Goal: Task Accomplishment & Management: Use online tool/utility

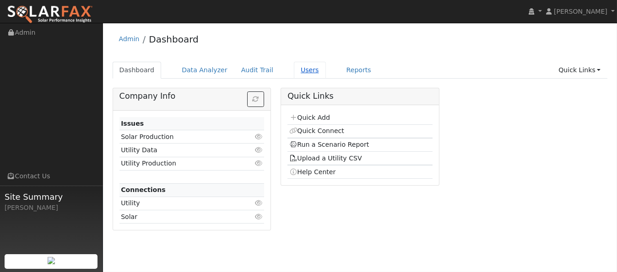
click at [294, 70] on link "Users" at bounding box center [310, 70] width 32 height 17
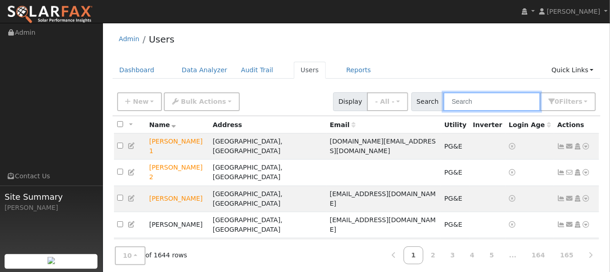
click at [472, 98] on input "text" at bounding box center [491, 101] width 97 height 19
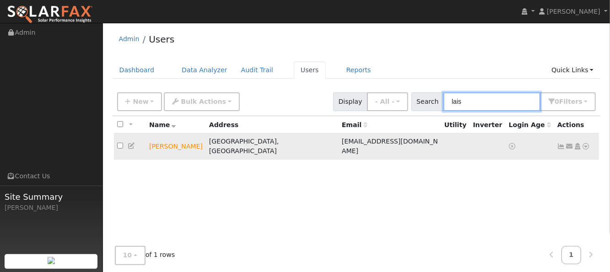
type input "lais"
click at [586, 143] on icon at bounding box center [586, 146] width 8 height 6
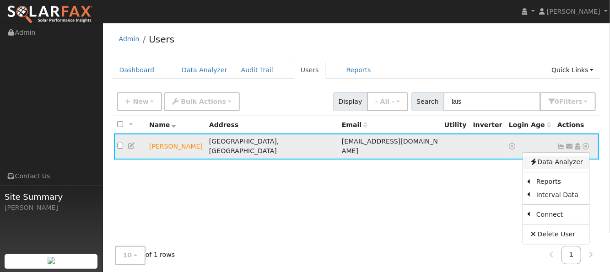
click at [568, 156] on link "Data Analyzer" at bounding box center [556, 162] width 66 height 13
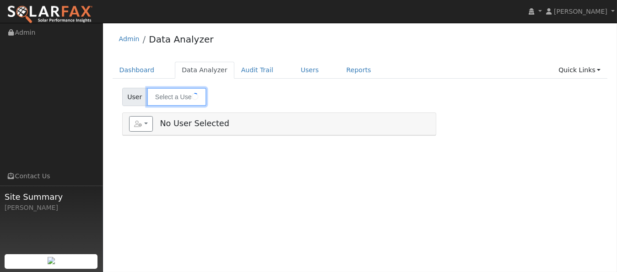
type input "[PERSON_NAME]"
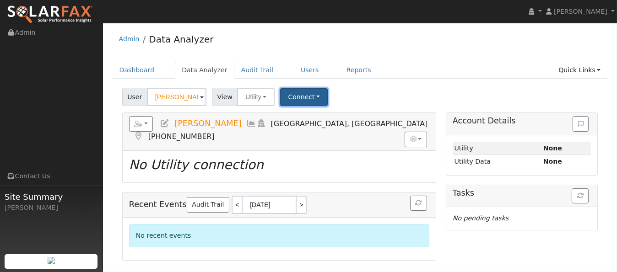
click at [298, 97] on button "Connect" at bounding box center [304, 97] width 48 height 18
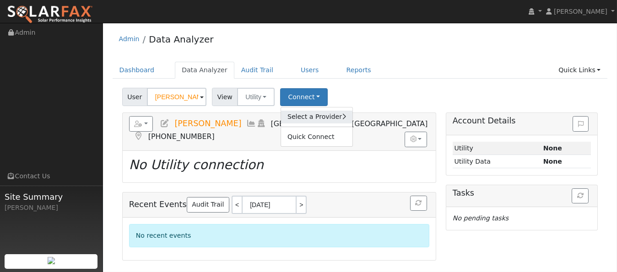
click at [296, 114] on link "Select a Provider" at bounding box center [316, 117] width 71 height 13
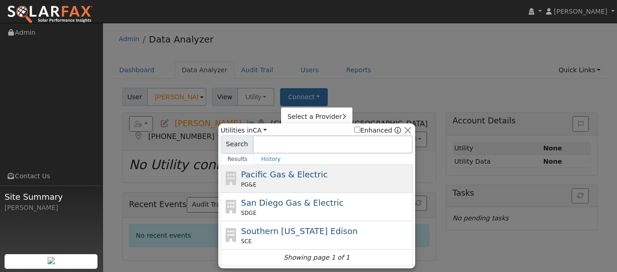
click at [270, 176] on span "Pacific Gas & Electric" at bounding box center [284, 175] width 87 height 10
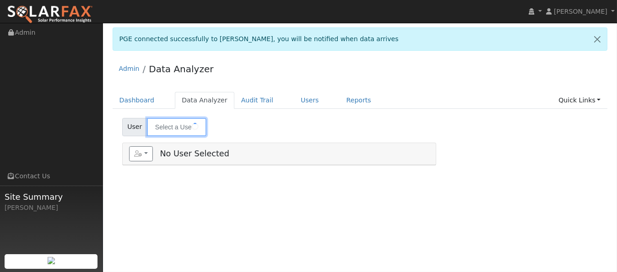
type input "[PERSON_NAME]"
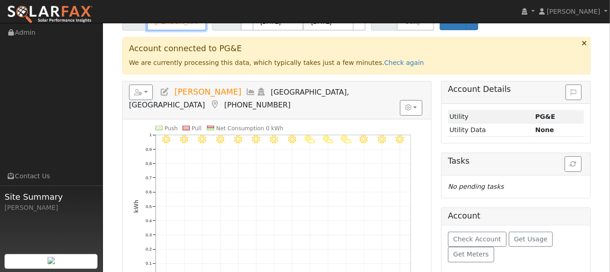
scroll to position [122, 0]
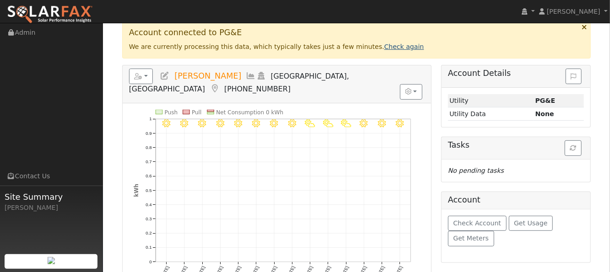
click at [384, 46] on link "Check again" at bounding box center [404, 46] width 40 height 7
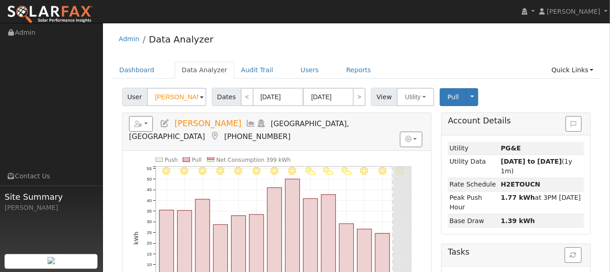
click at [246, 122] on icon at bounding box center [251, 123] width 10 height 8
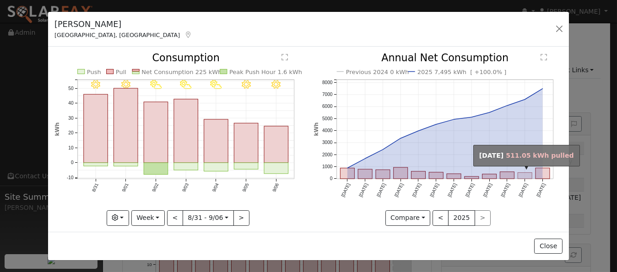
click at [518, 176] on rect "onclick=""" at bounding box center [525, 176] width 14 height 6
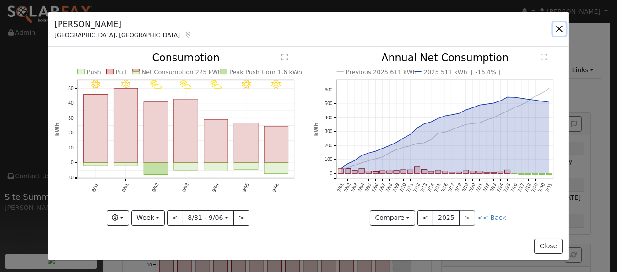
click at [559, 28] on button "button" at bounding box center [559, 28] width 13 height 13
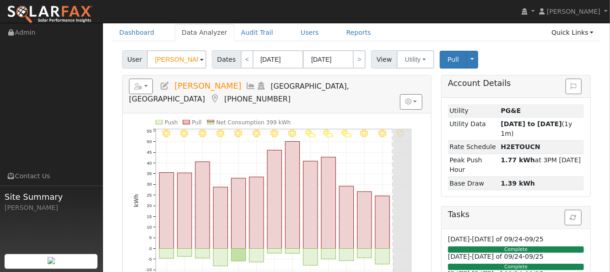
scroll to position [61, 0]
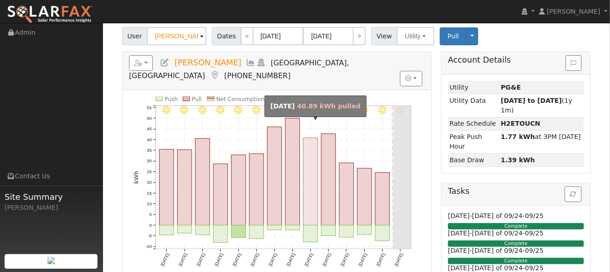
click at [308, 179] on rect "onclick=""" at bounding box center [310, 181] width 14 height 87
type input "09/02/2025"
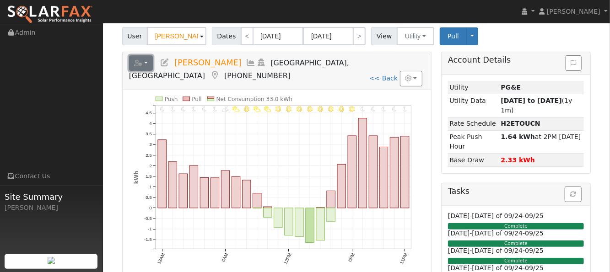
click at [147, 62] on button "button" at bounding box center [141, 63] width 24 height 16
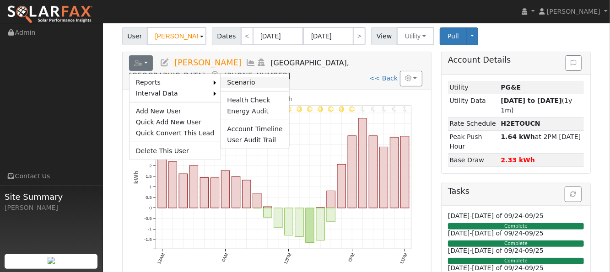
click at [223, 77] on link "Scenario" at bounding box center [255, 82] width 68 height 11
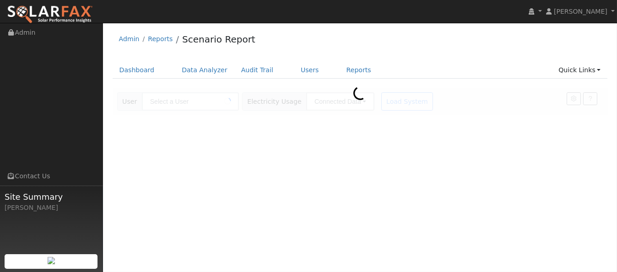
type input "[PERSON_NAME]"
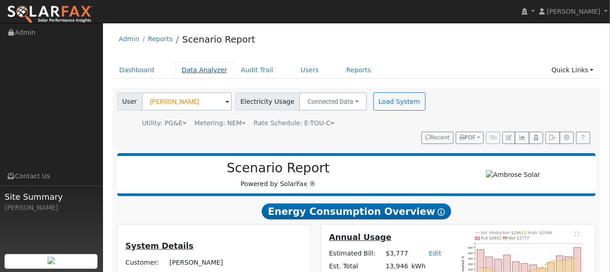
click at [208, 69] on link "Data Analyzer" at bounding box center [204, 70] width 59 height 17
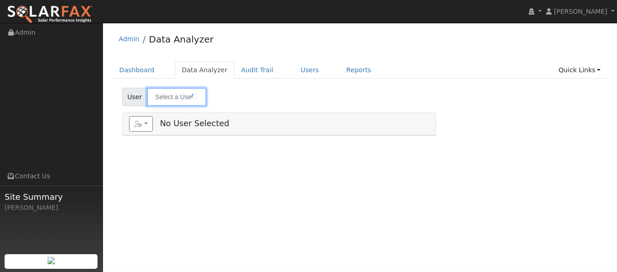
type input "[PERSON_NAME]"
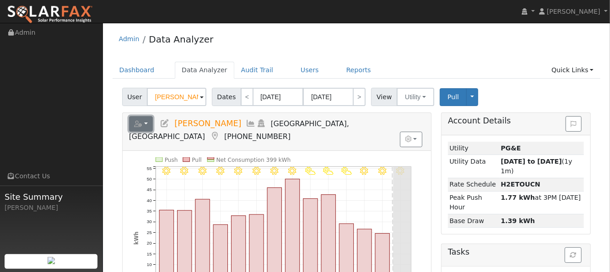
click at [143, 128] on button "button" at bounding box center [141, 124] width 24 height 16
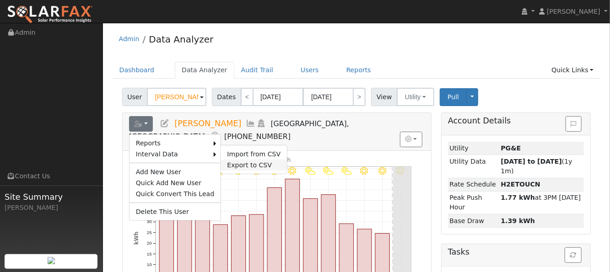
click at [230, 161] on link "Export to CSV" at bounding box center [254, 165] width 66 height 11
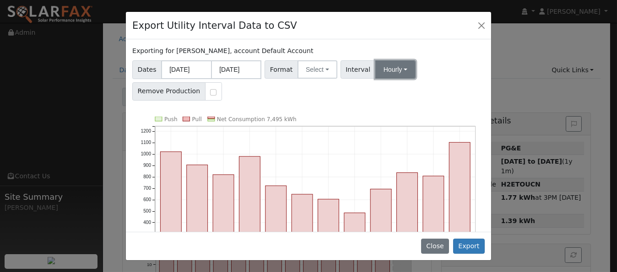
click at [400, 68] on button "Hourly" at bounding box center [395, 69] width 40 height 18
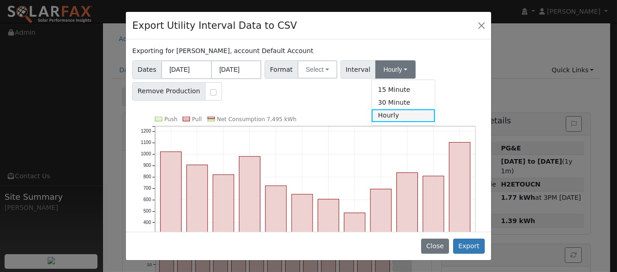
click at [384, 114] on link "Hourly" at bounding box center [404, 115] width 64 height 13
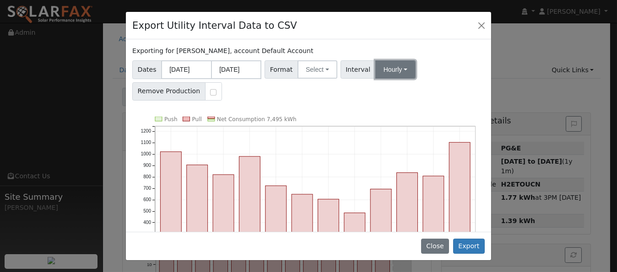
click at [386, 71] on button "Hourly" at bounding box center [395, 69] width 40 height 18
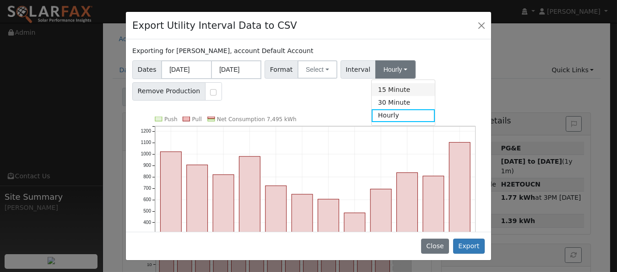
click at [384, 90] on link "15 Minute" at bounding box center [404, 89] width 64 height 13
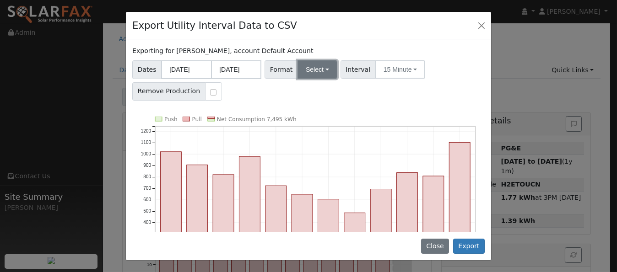
click at [327, 69] on button "Select" at bounding box center [317, 69] width 40 height 18
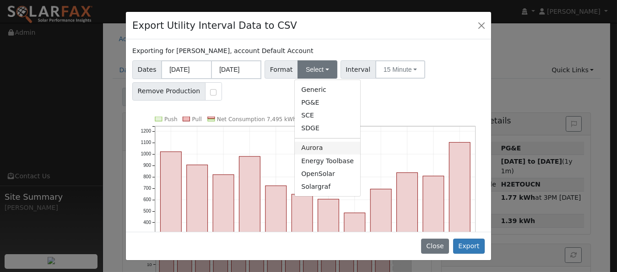
click at [313, 145] on link "Aurora" at bounding box center [327, 148] width 65 height 13
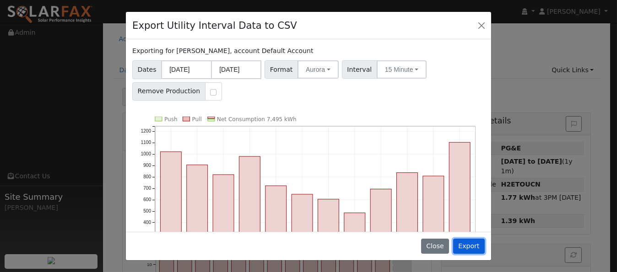
click at [475, 246] on button "Export" at bounding box center [469, 247] width 32 height 16
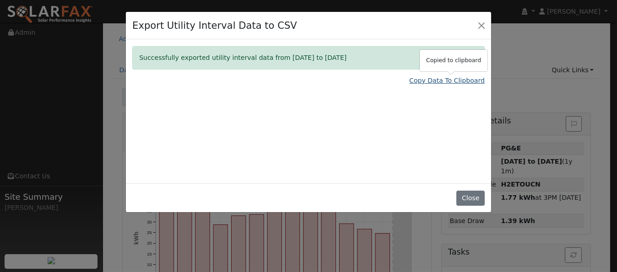
click at [433, 79] on link "Copy Data To Clipboard" at bounding box center [447, 81] width 76 height 10
